Goal: Task Accomplishment & Management: Use online tool/utility

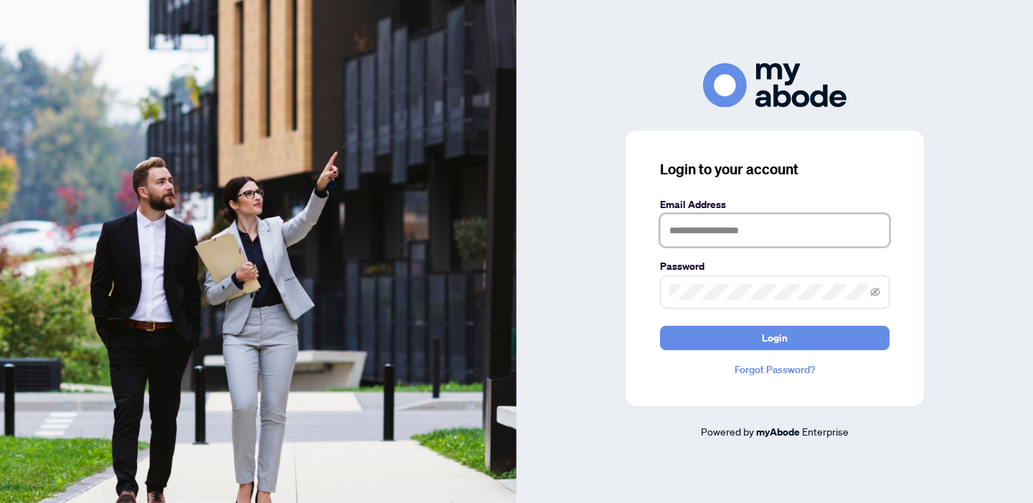
click at [684, 233] on input "text" at bounding box center [775, 230] width 230 height 33
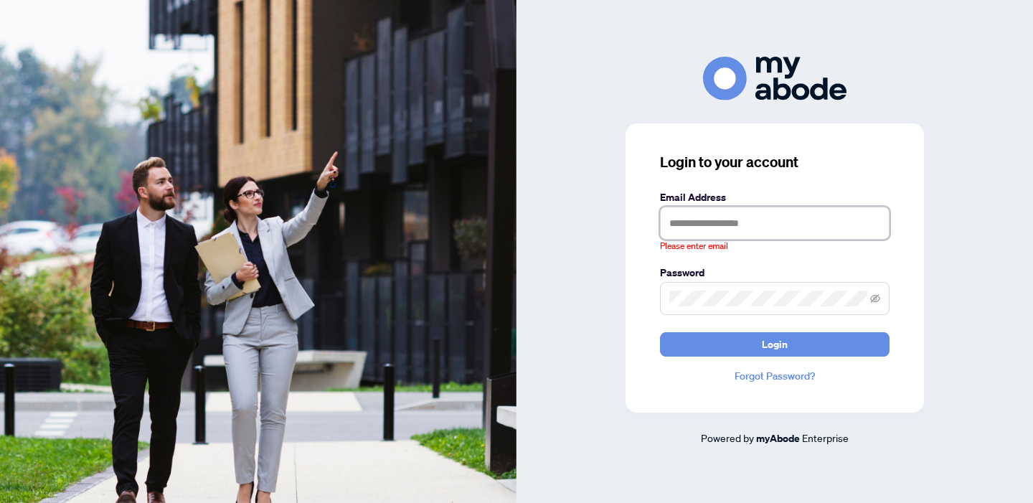
type input "**********"
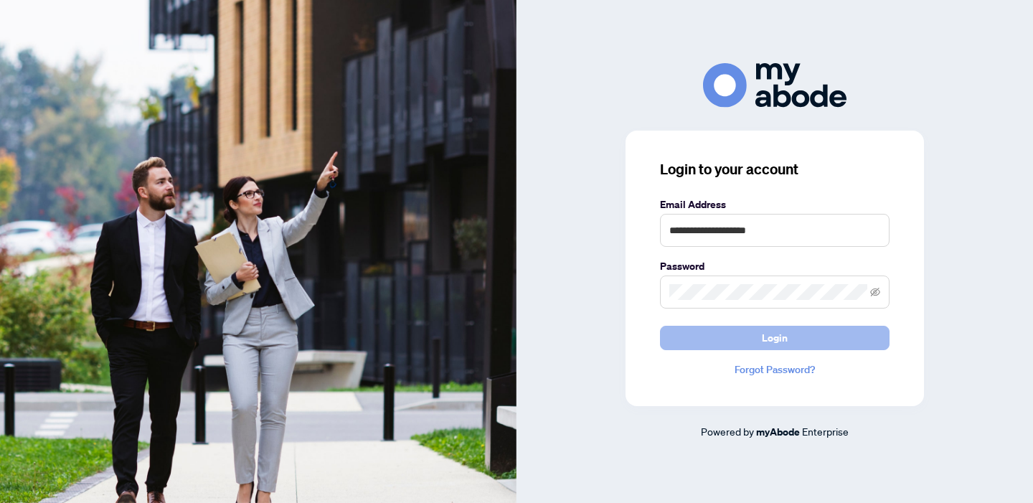
click at [813, 336] on button "Login" at bounding box center [775, 338] width 230 height 24
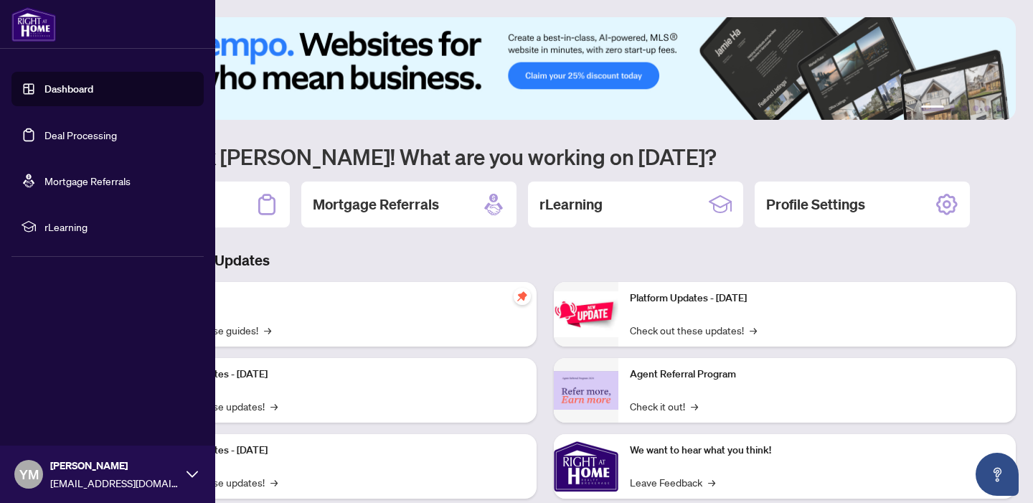
click at [69, 135] on link "Deal Processing" at bounding box center [80, 134] width 72 height 13
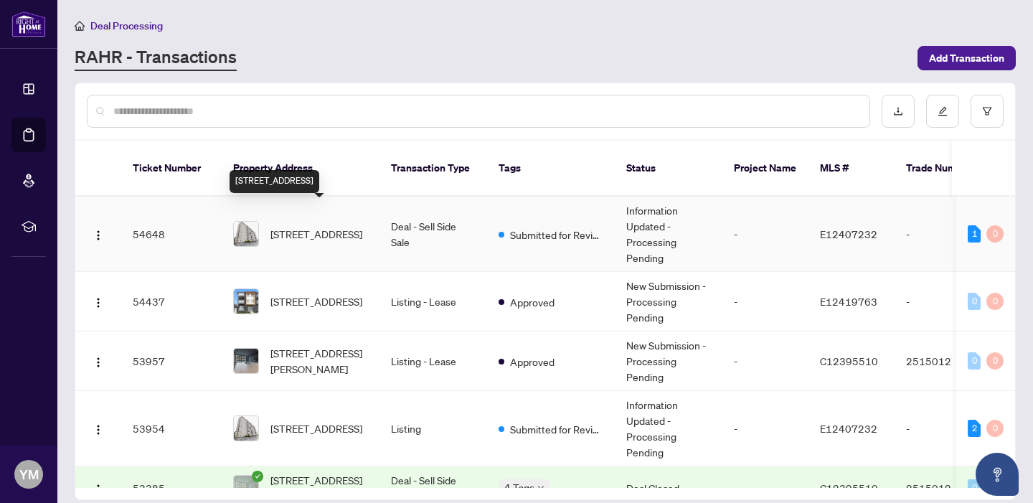
click at [340, 226] on span "[STREET_ADDRESS]" at bounding box center [317, 234] width 92 height 16
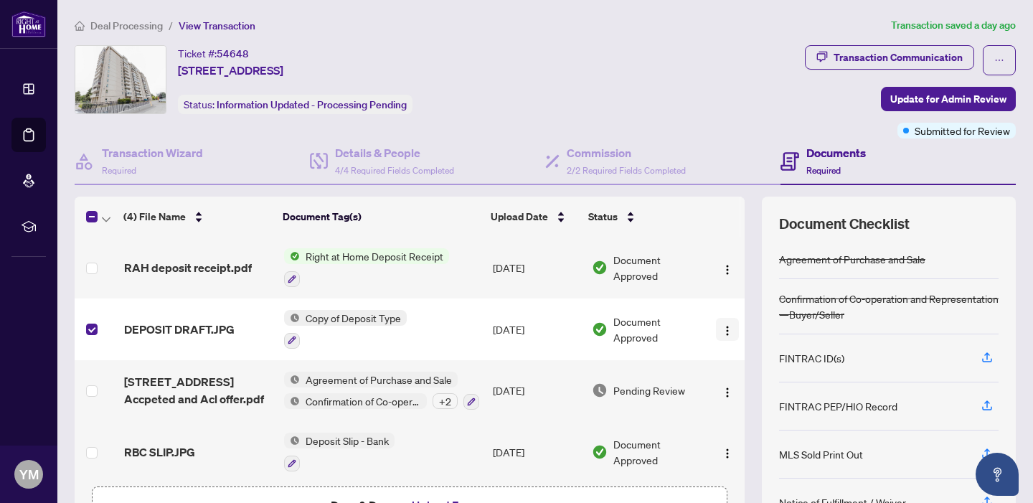
click at [723, 325] on img "button" at bounding box center [727, 330] width 11 height 11
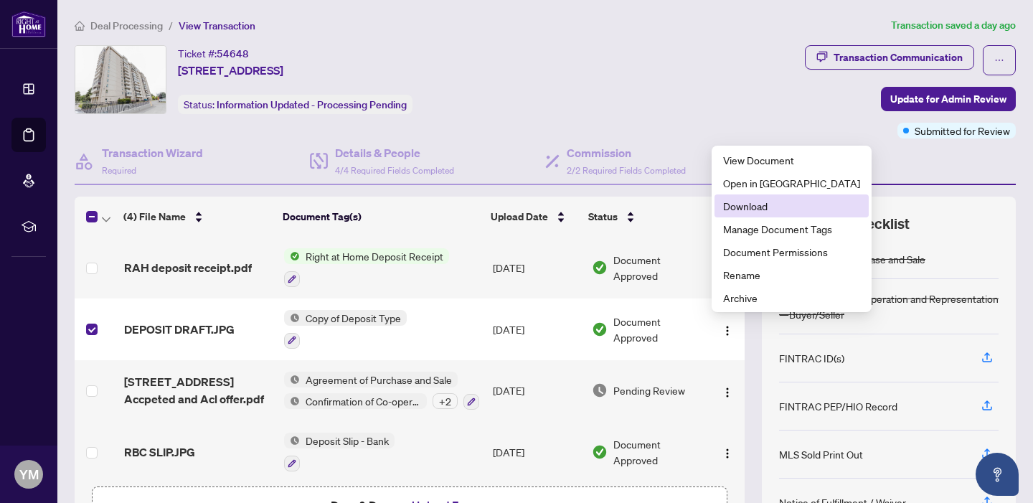
click at [761, 208] on span "Download" at bounding box center [791, 206] width 137 height 16
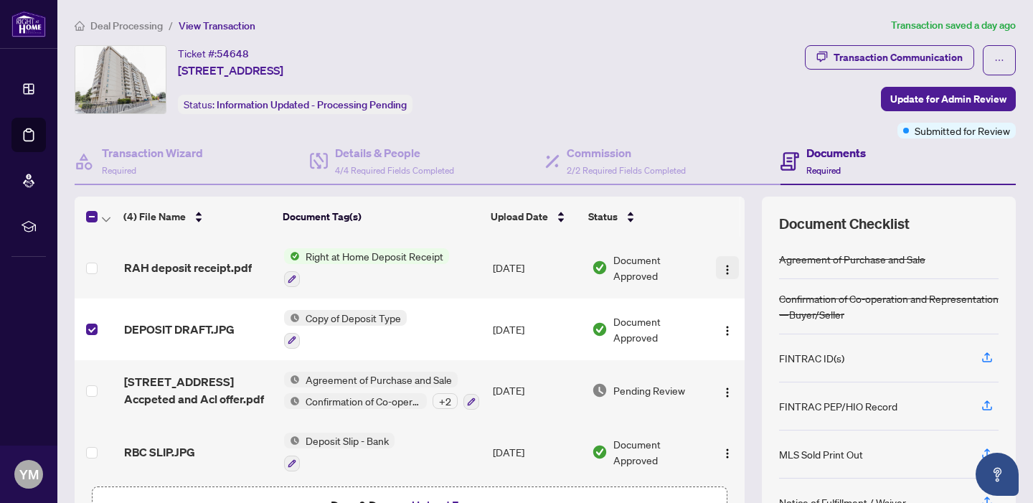
click at [723, 267] on img "button" at bounding box center [727, 269] width 11 height 11
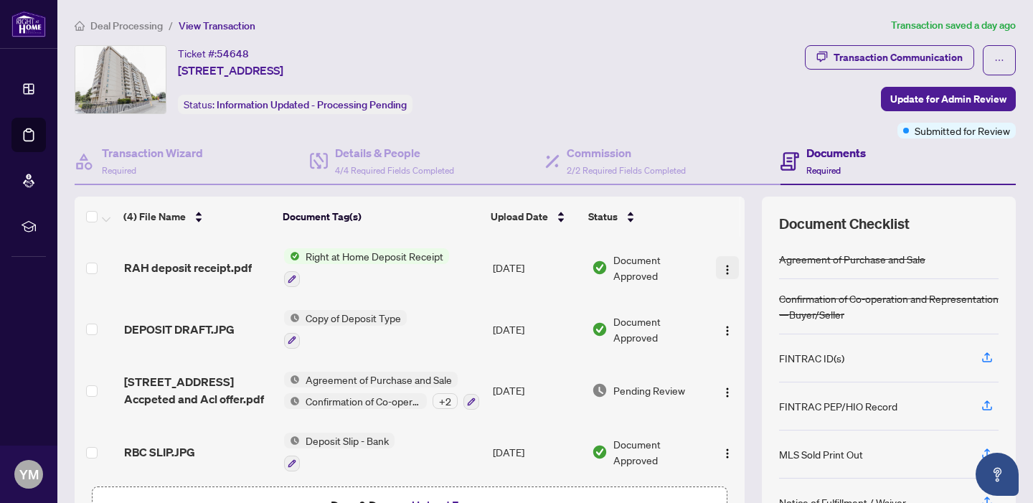
click at [725, 265] on img "button" at bounding box center [727, 269] width 11 height 11
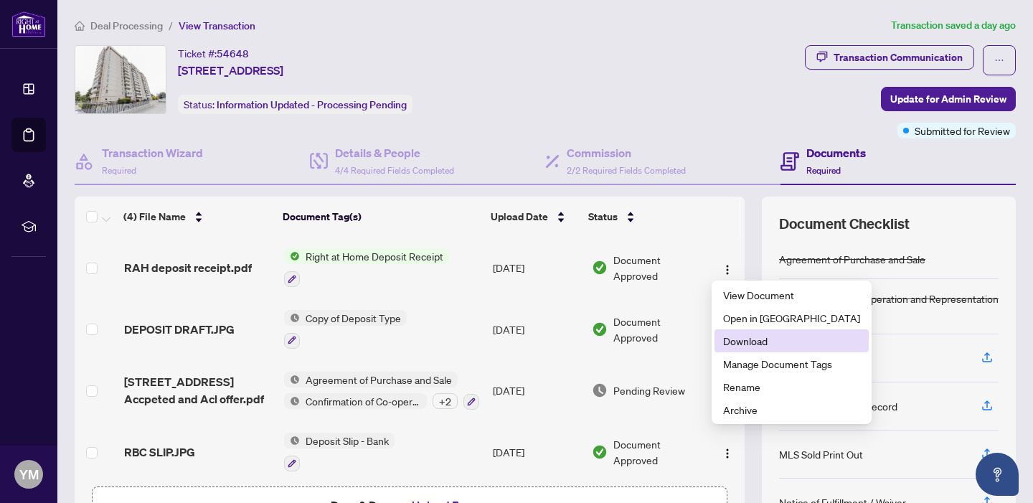
click at [743, 347] on span "Download" at bounding box center [791, 341] width 137 height 16
